Goal: Information Seeking & Learning: Learn about a topic

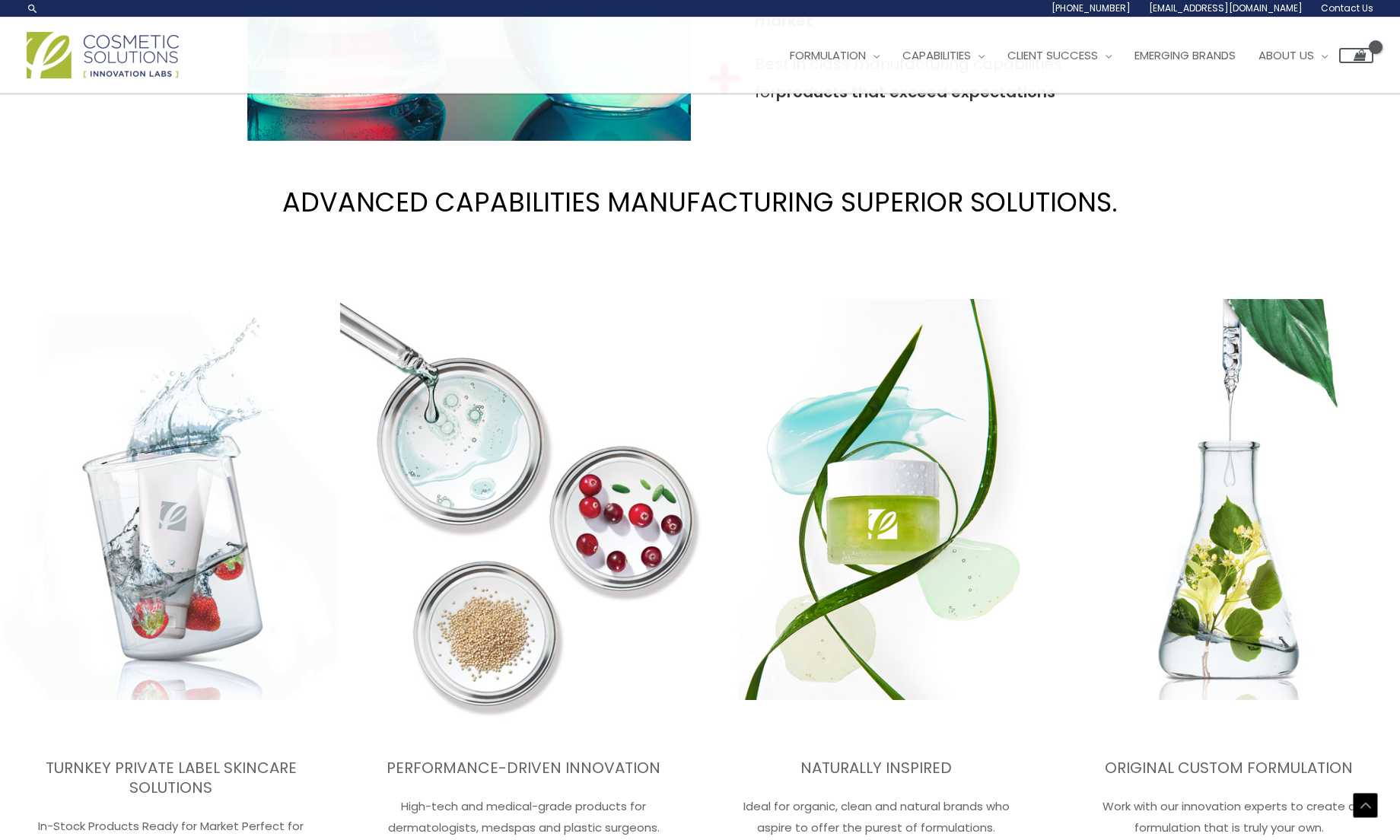
scroll to position [1927, 0]
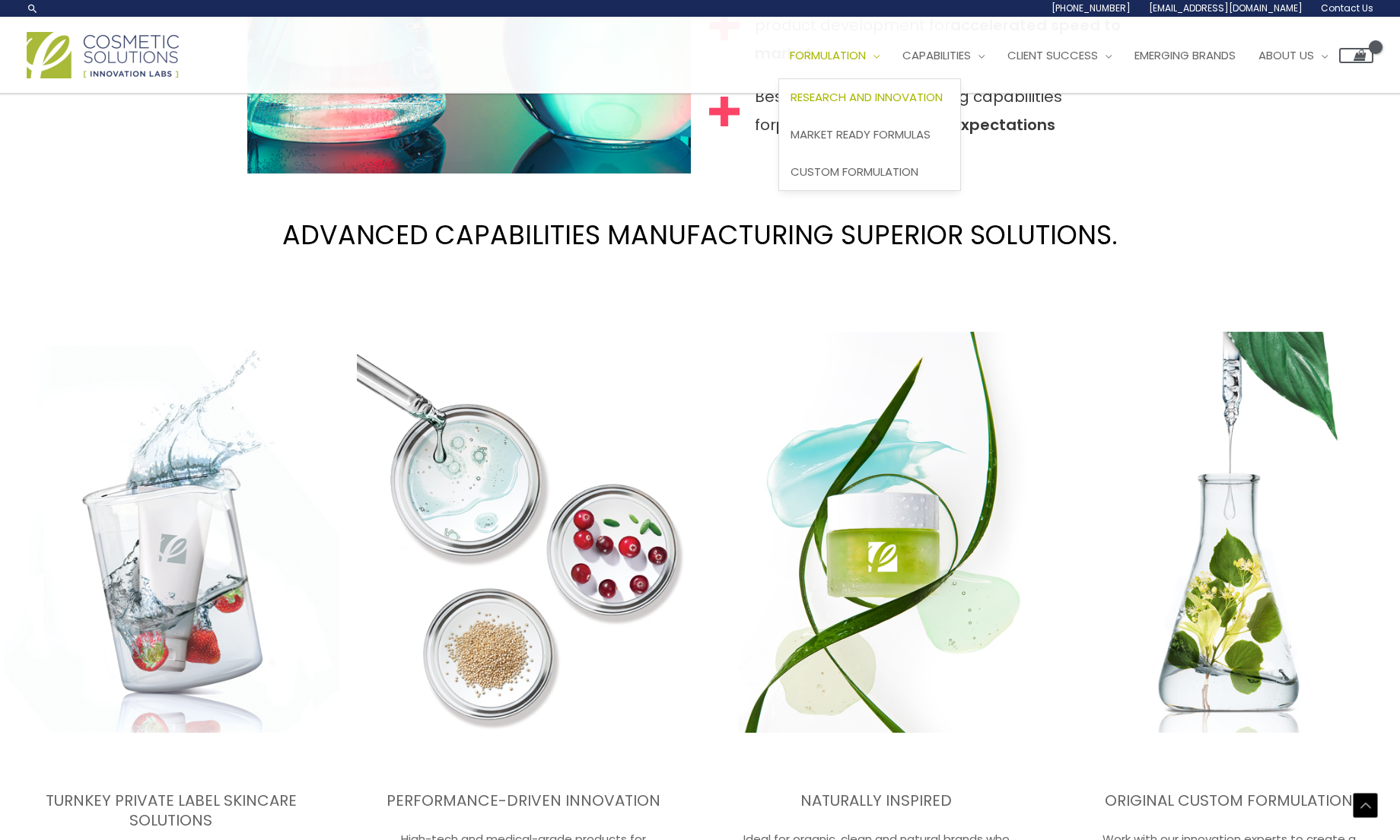
click at [891, 100] on span "Research and Innovation" at bounding box center [866, 97] width 152 height 16
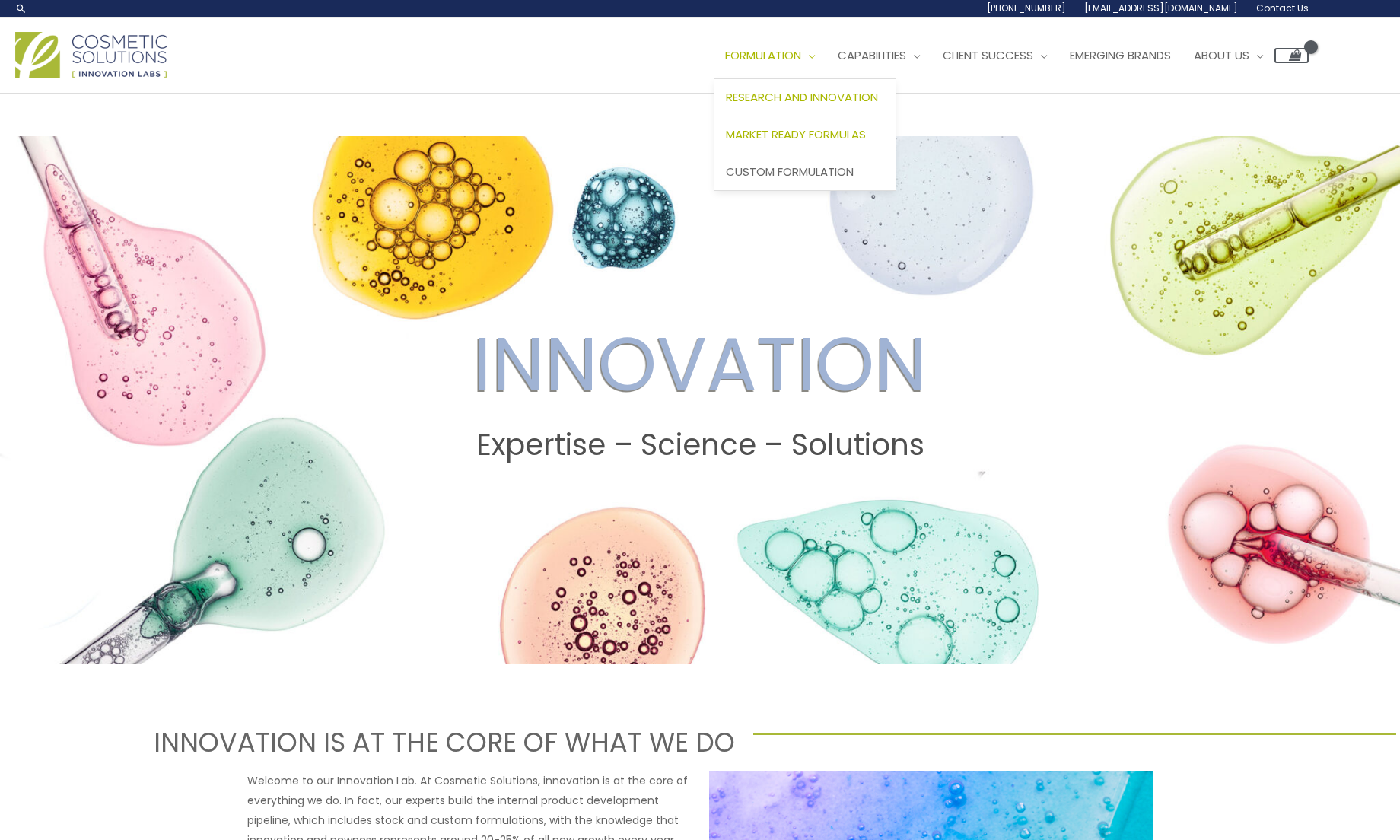
click at [834, 126] on span "Market Ready Formulas" at bounding box center [795, 134] width 140 height 16
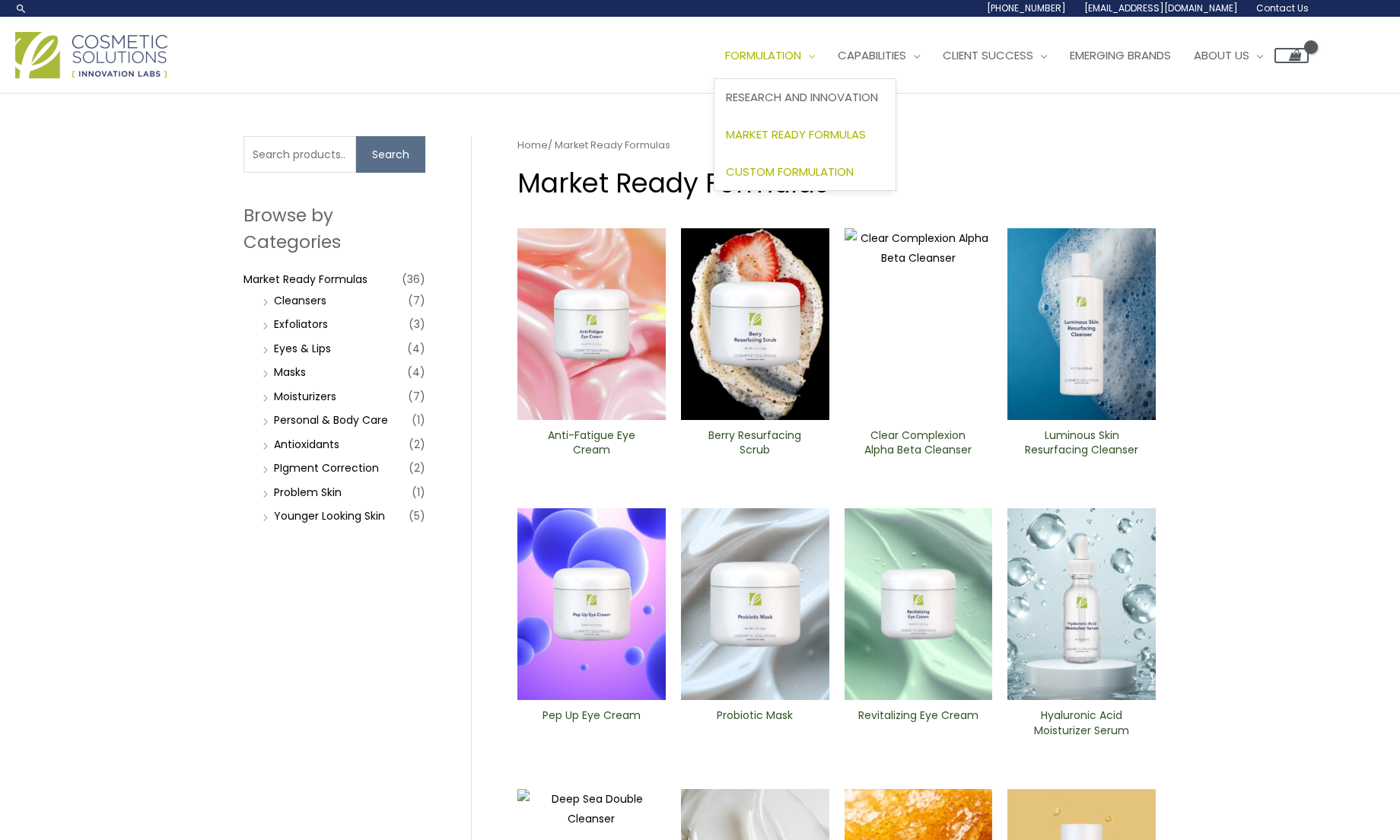
click at [818, 166] on span "Custom Formulation" at bounding box center [789, 172] width 128 height 16
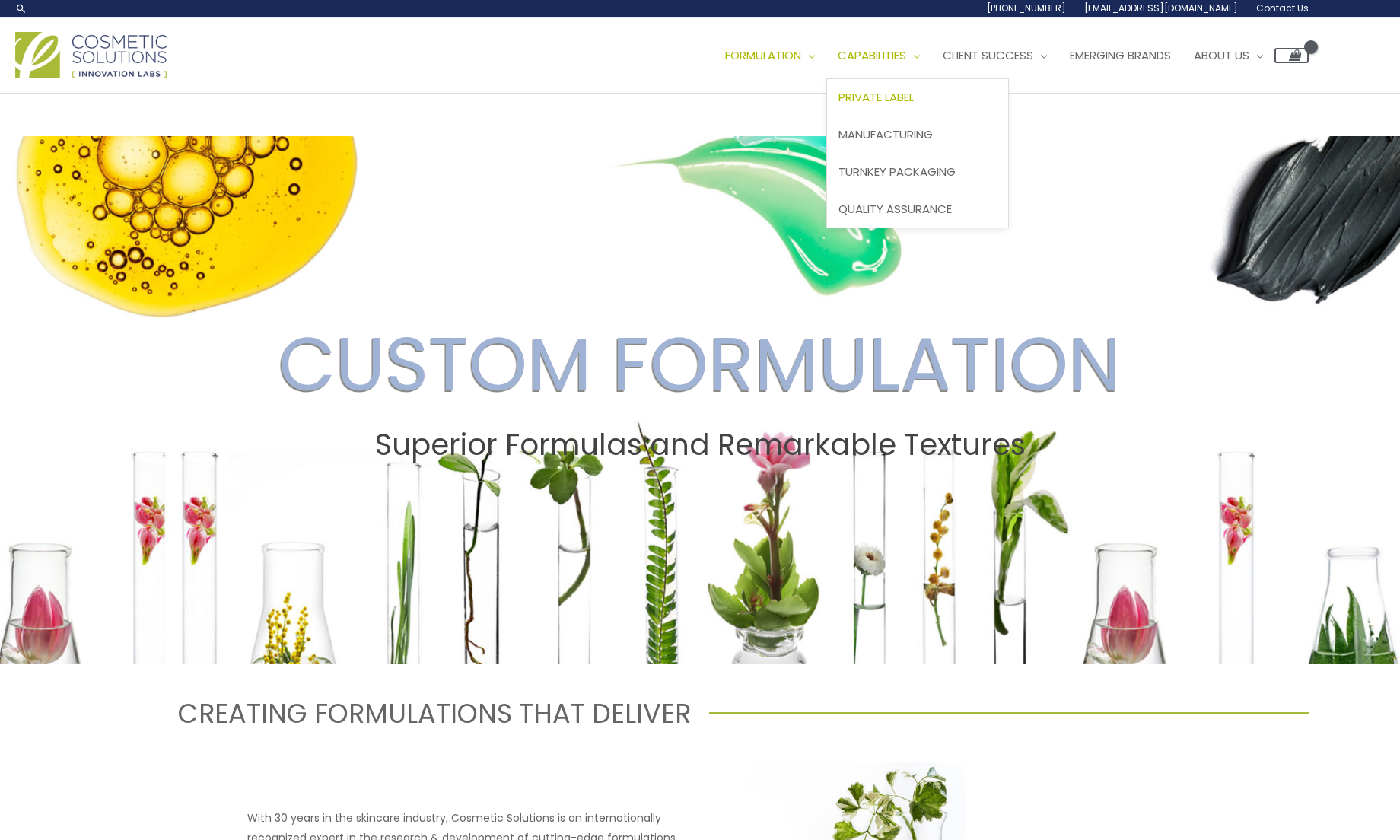
click at [914, 102] on span "Private Label" at bounding box center [876, 97] width 75 height 16
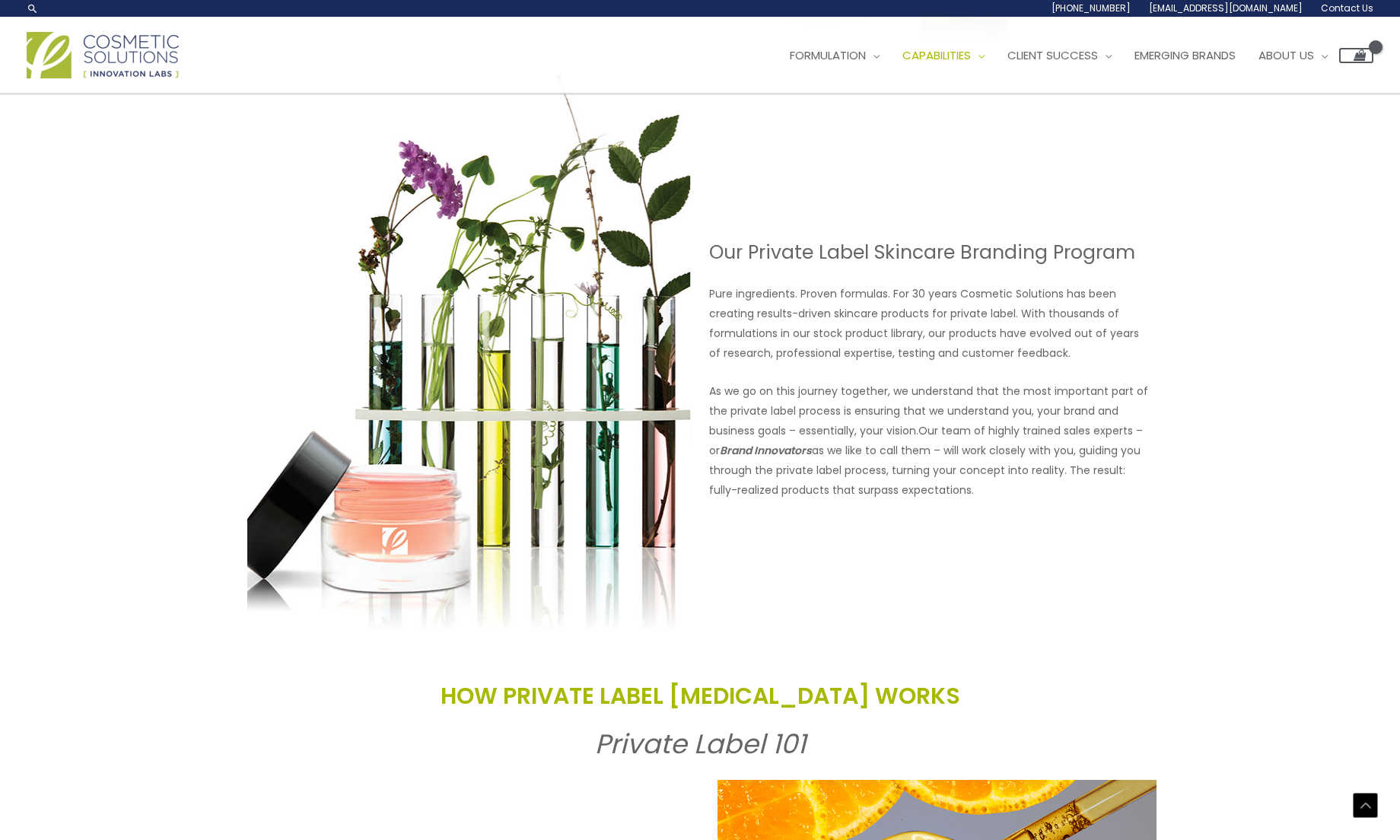
scroll to position [840, 0]
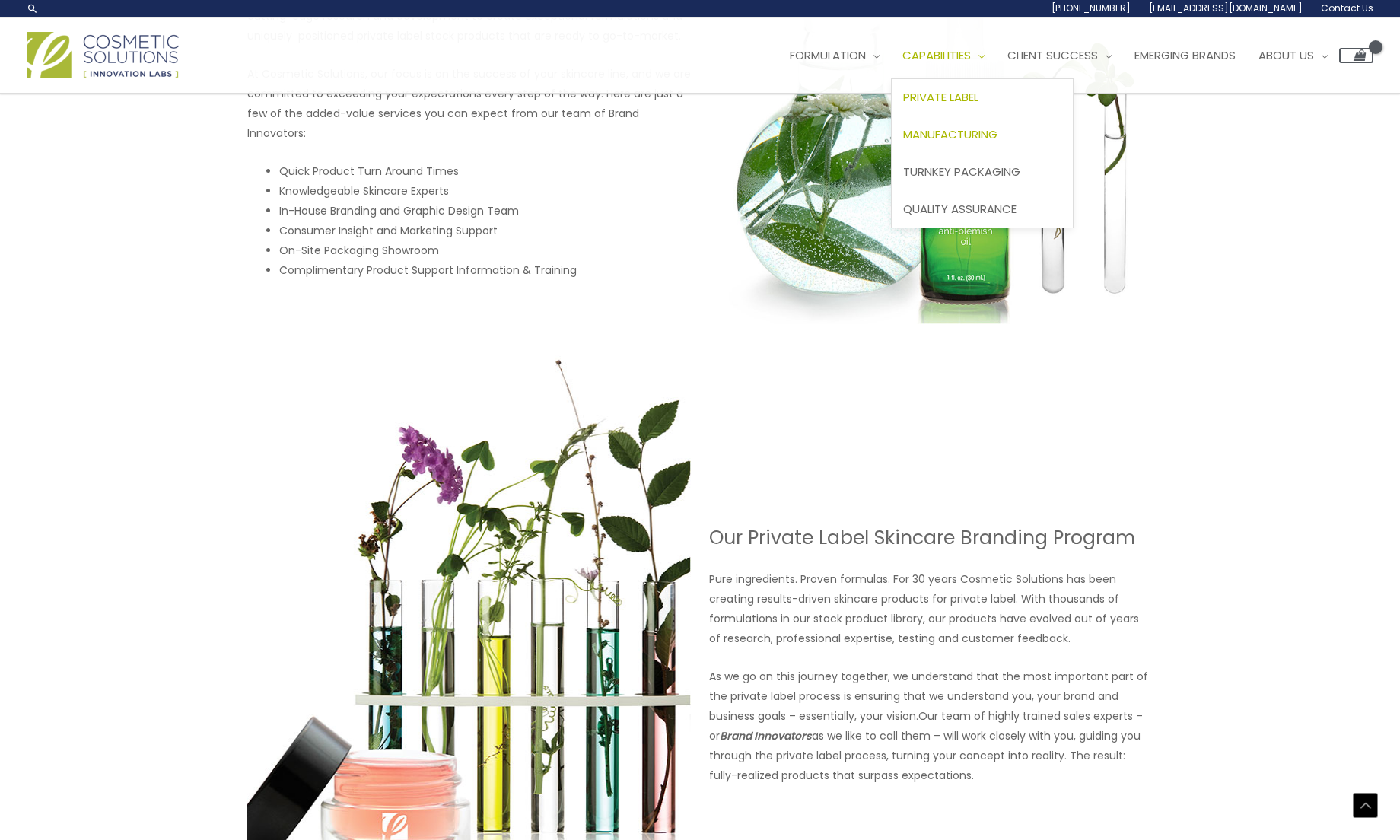
click at [998, 136] on span "Manufacturing" at bounding box center [950, 134] width 94 height 16
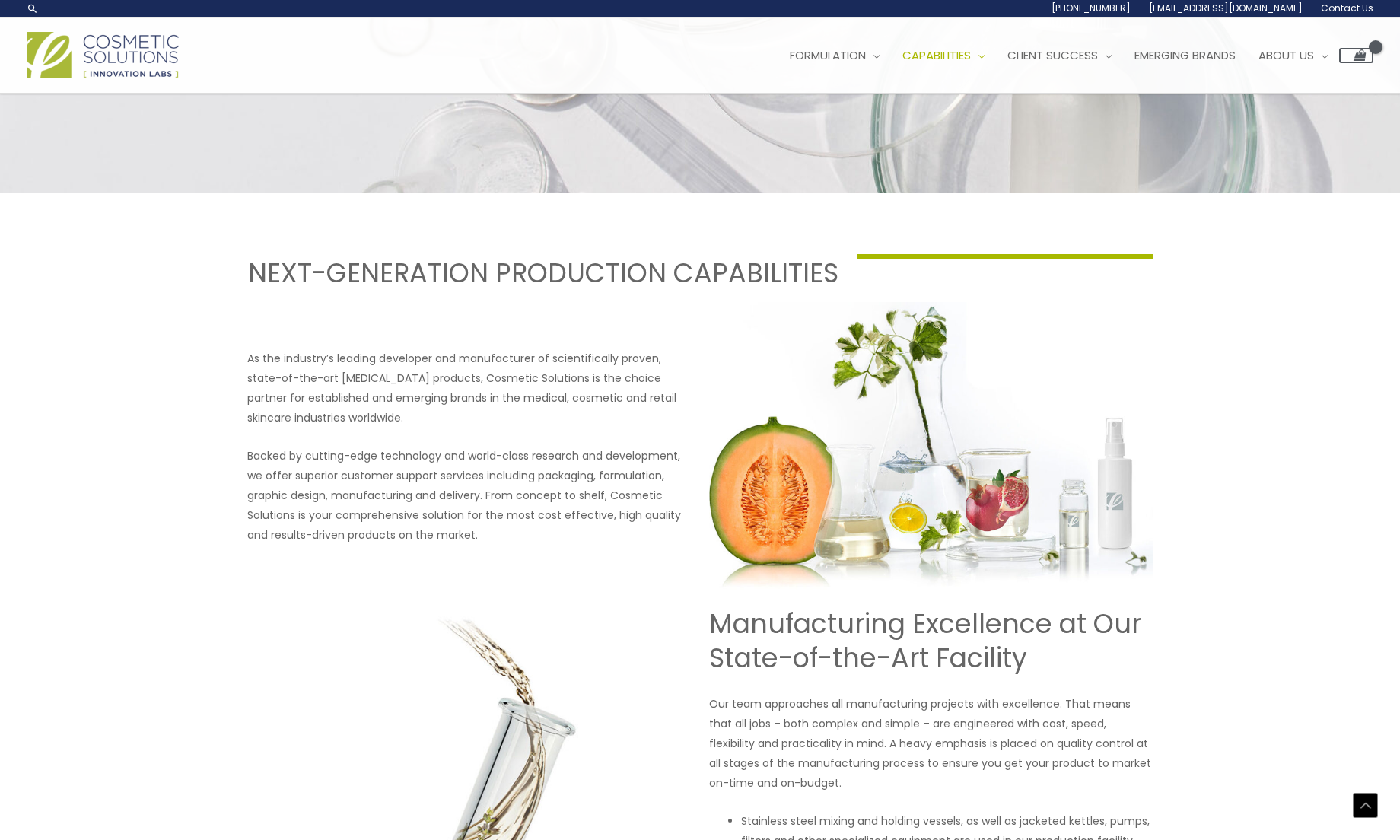
scroll to position [373, 0]
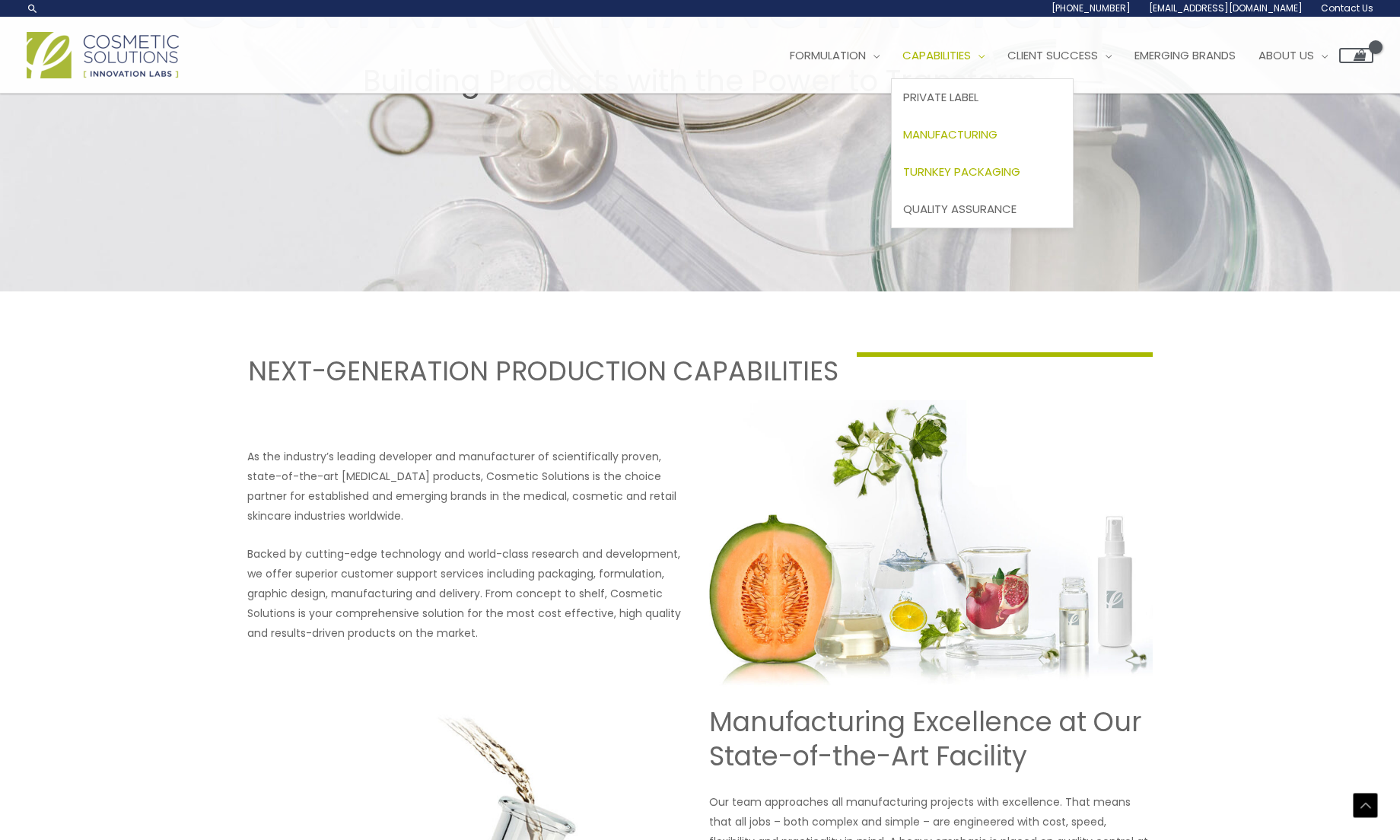
click at [991, 164] on span "Turnkey Packaging" at bounding box center [962, 172] width 117 height 16
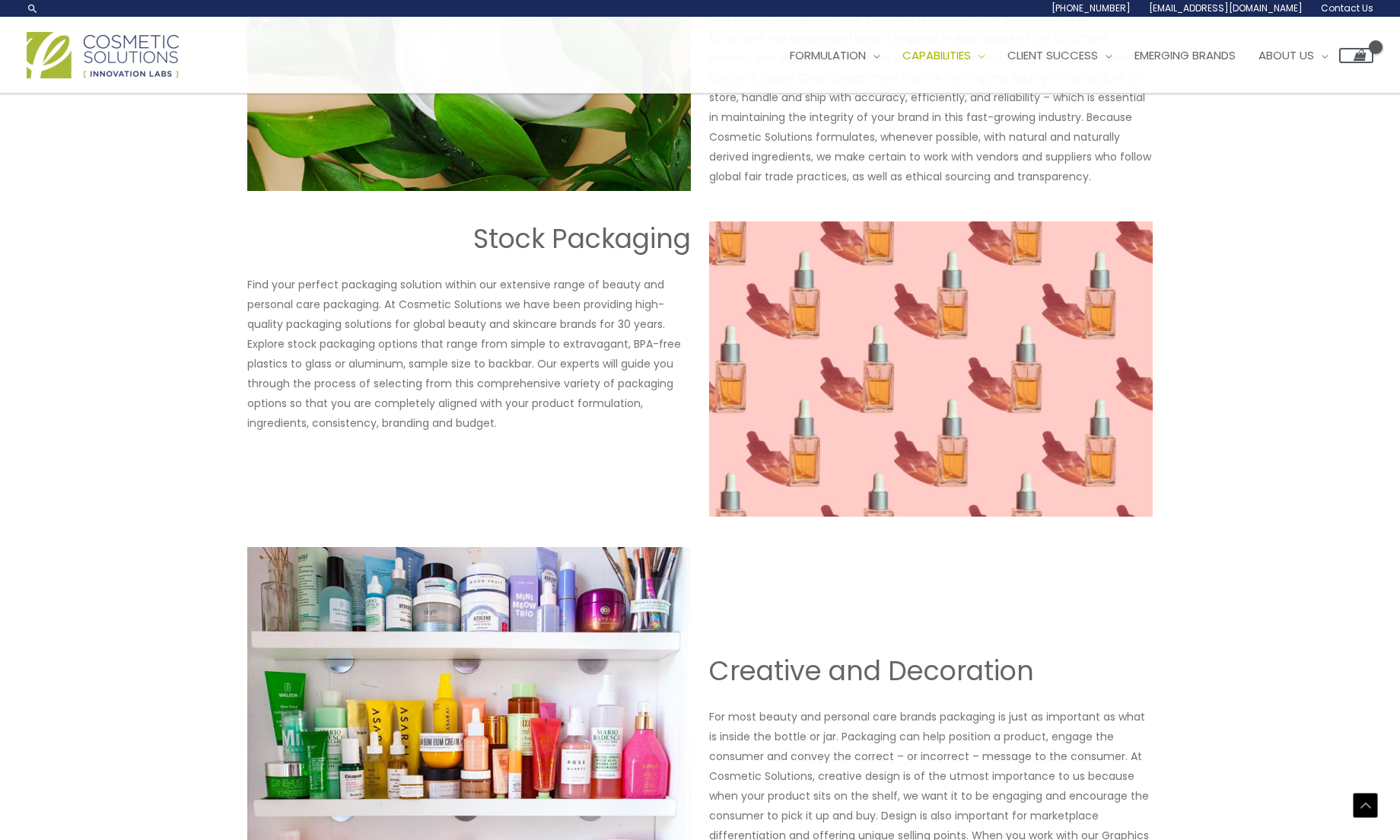
scroll to position [1253, 0]
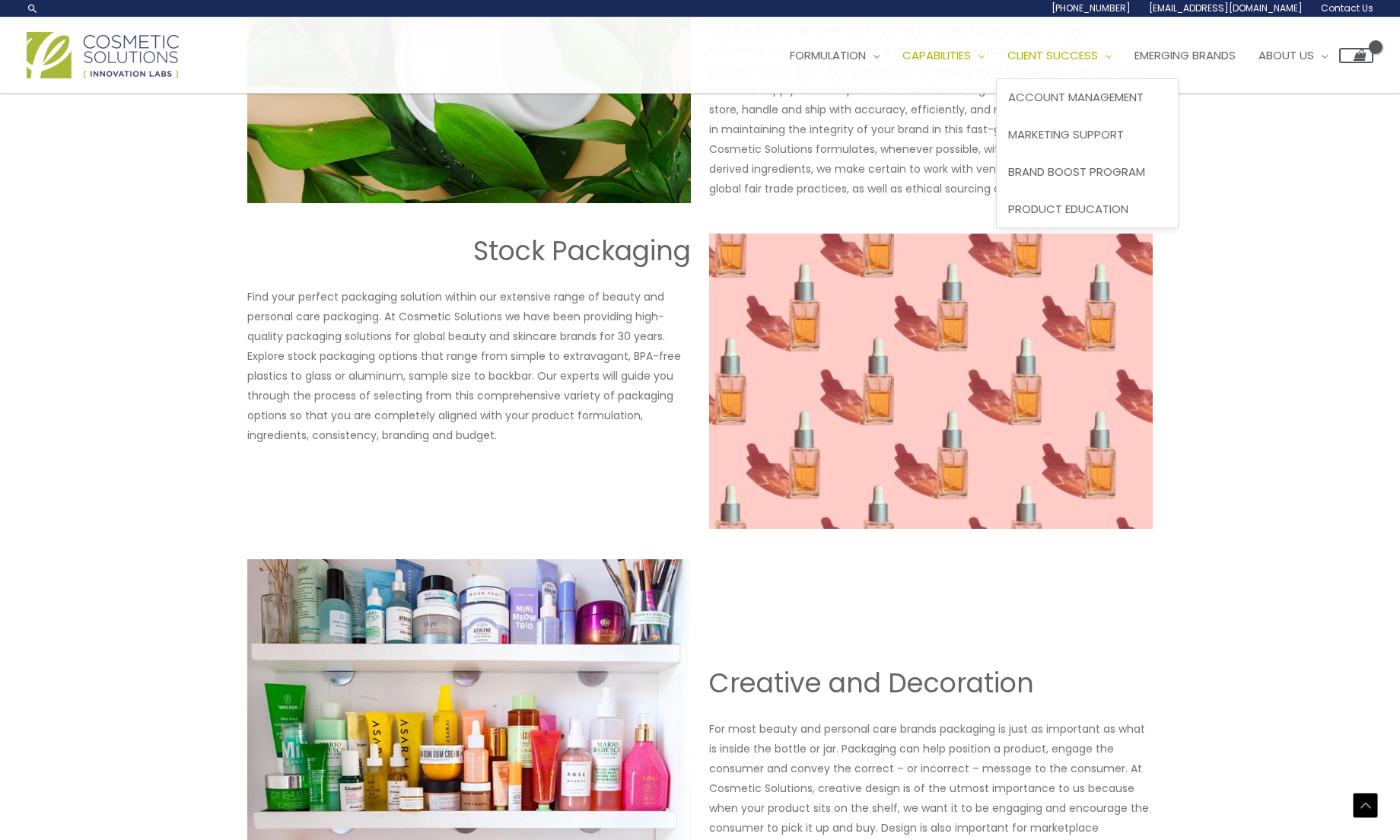
click at [1071, 56] on span "Client Success" at bounding box center [1052, 55] width 90 height 16
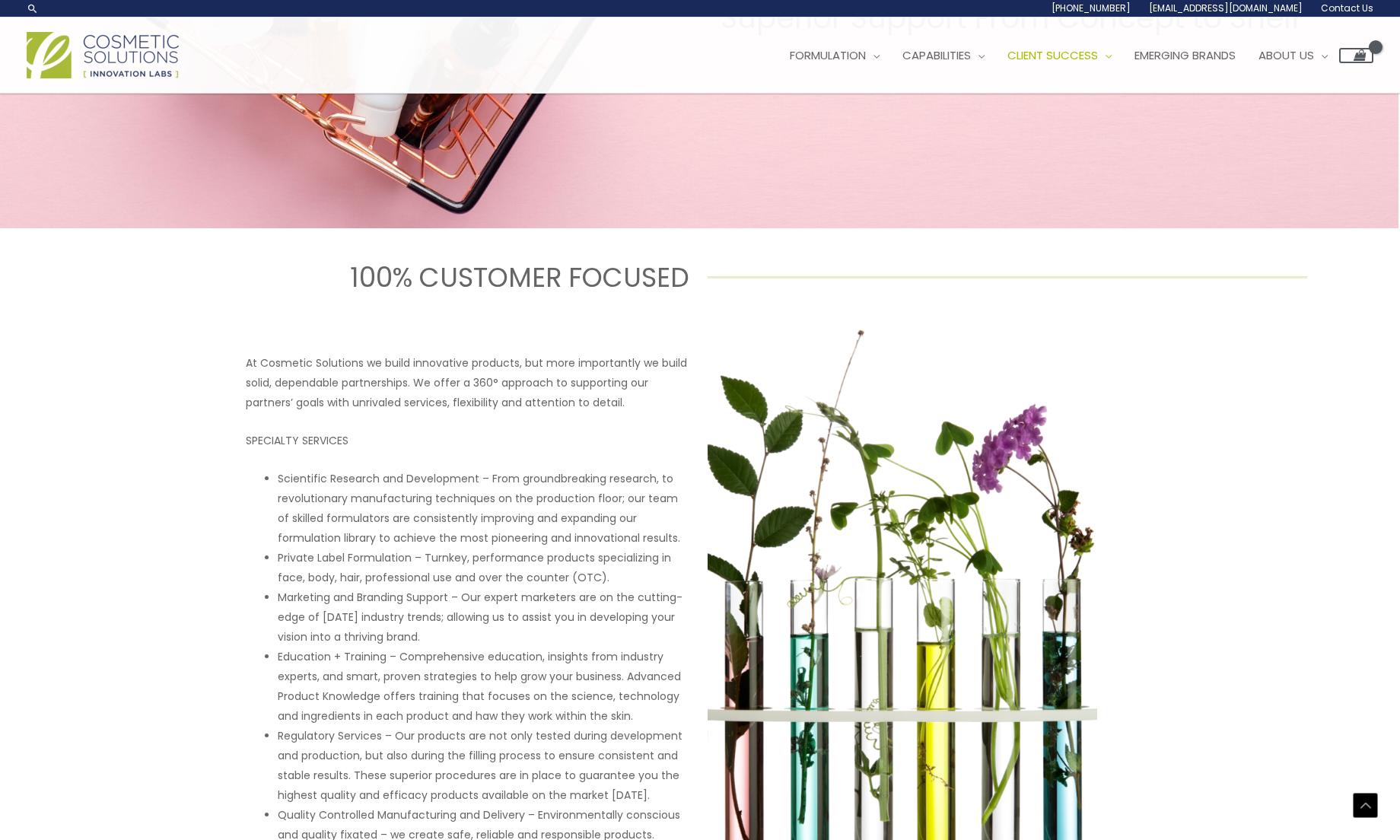
scroll to position [401, 2]
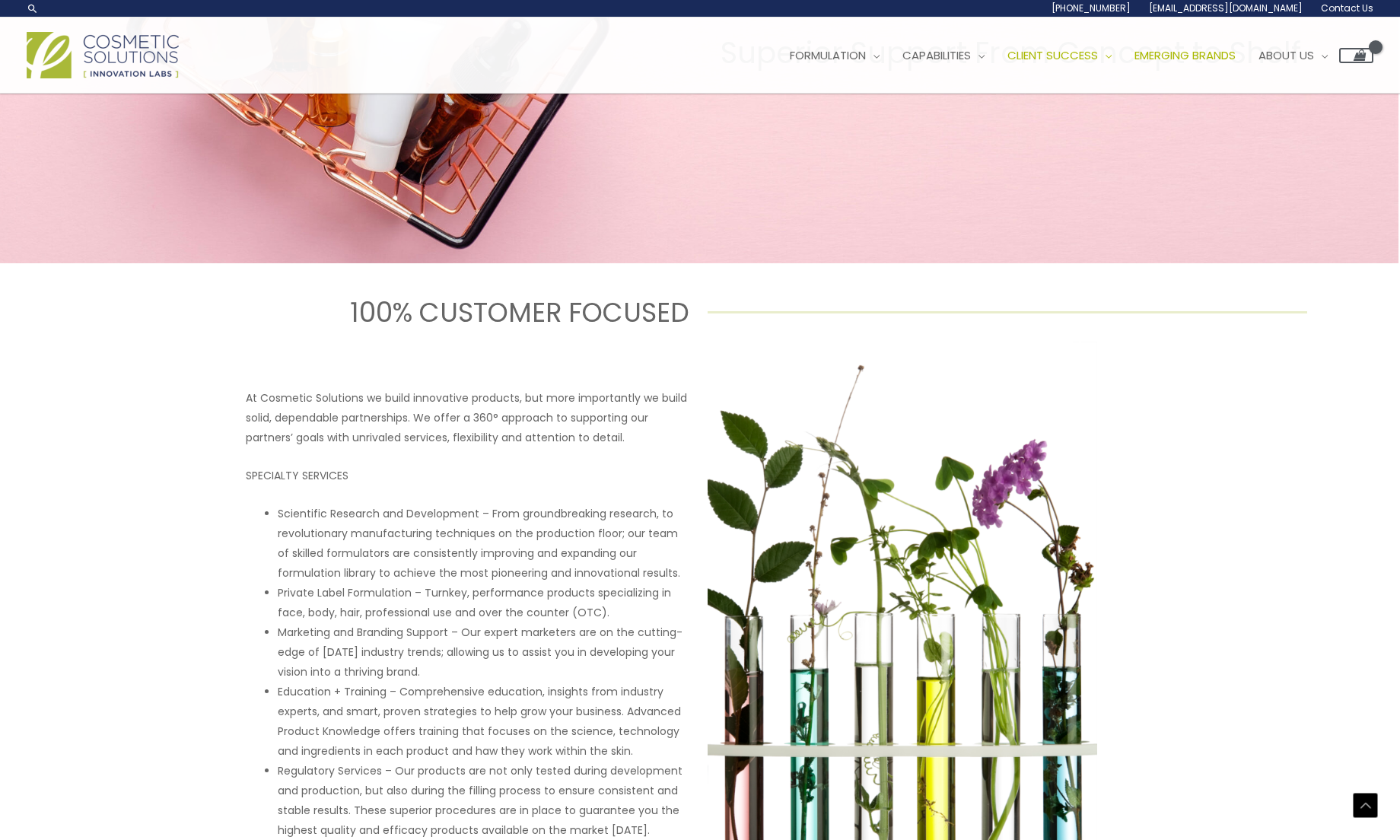
click at [1228, 50] on span "Emerging Brands" at bounding box center [1185, 55] width 102 height 16
